Goal: Task Accomplishment & Management: Use online tool/utility

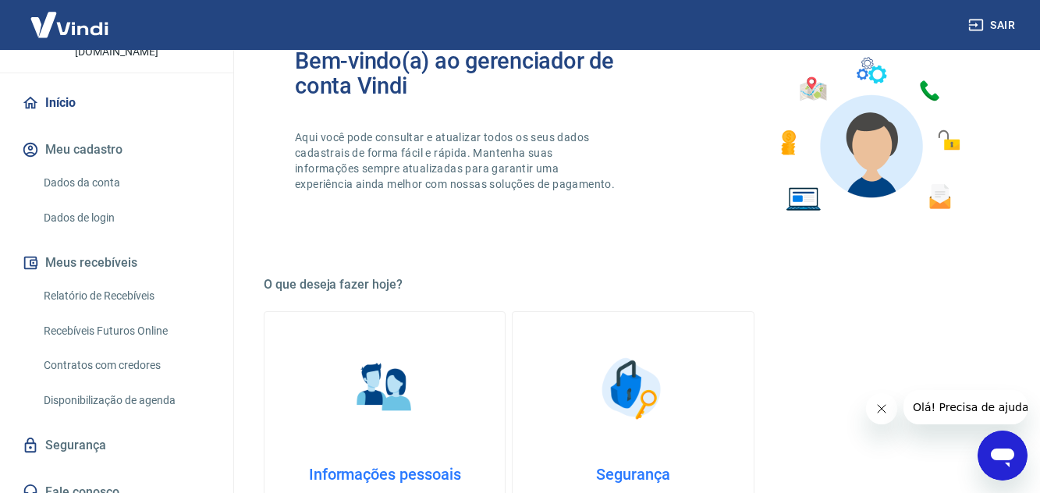
scroll to position [234, 0]
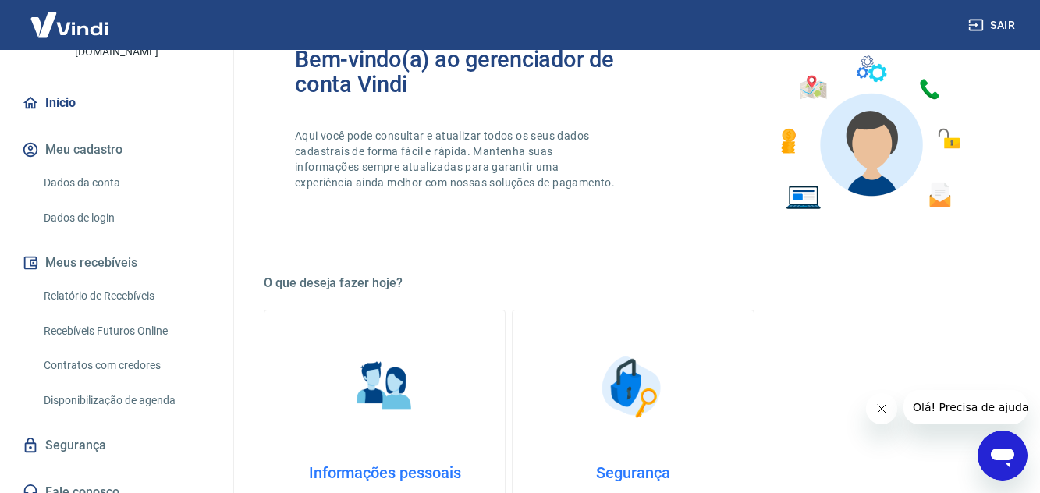
click at [108, 315] on link "Recebíveis Futuros Online" at bounding box center [125, 331] width 177 height 32
